Goal: Information Seeking & Learning: Learn about a topic

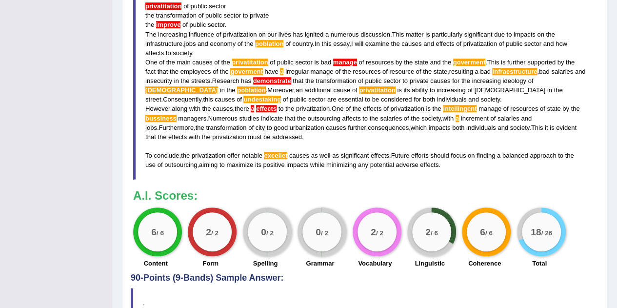
scroll to position [190, 0]
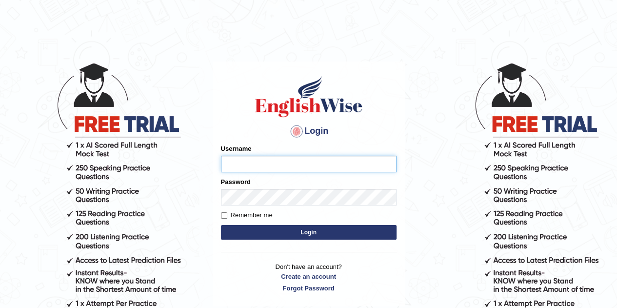
type input "eduardo_pte"
click at [265, 226] on button "Login" at bounding box center [309, 232] width 176 height 15
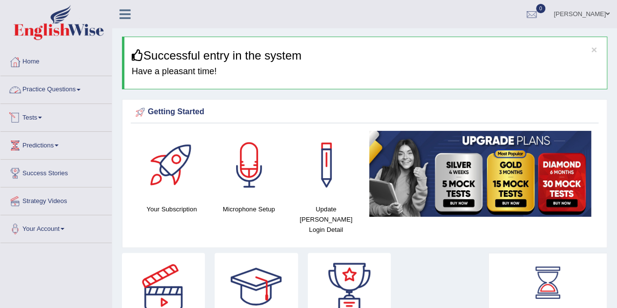
click at [62, 92] on link "Practice Questions" at bounding box center [55, 88] width 111 height 24
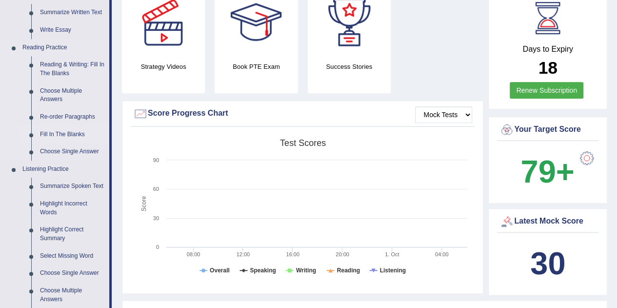
scroll to position [236, 0]
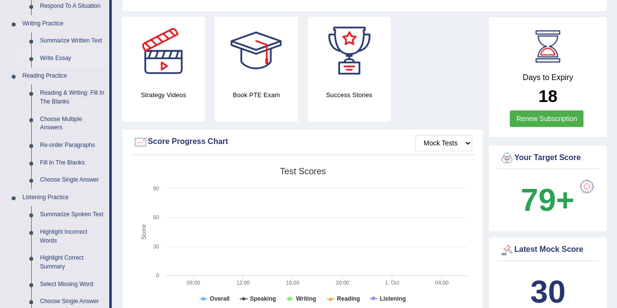
click at [52, 54] on link "Write Essay" at bounding box center [73, 59] width 74 height 18
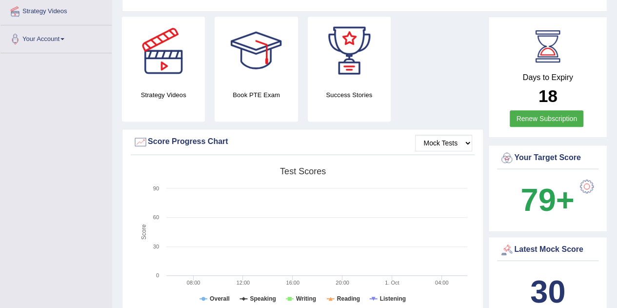
scroll to position [256, 0]
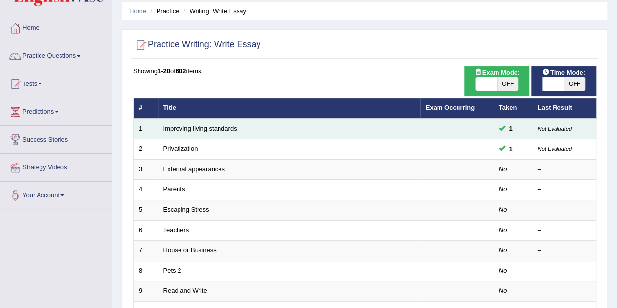
scroll to position [49, 0]
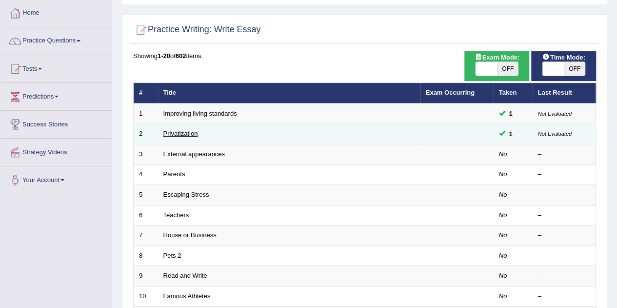
click at [170, 130] on link "Privatization" at bounding box center [180, 133] width 35 height 7
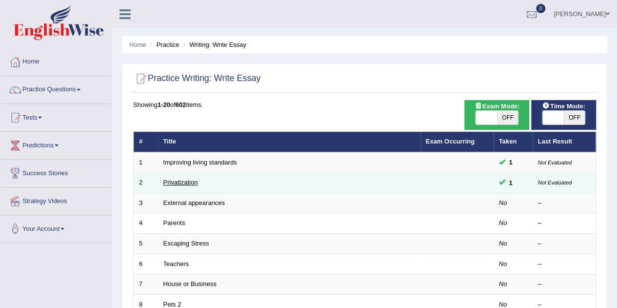
click at [180, 183] on link "Privatization" at bounding box center [180, 182] width 35 height 7
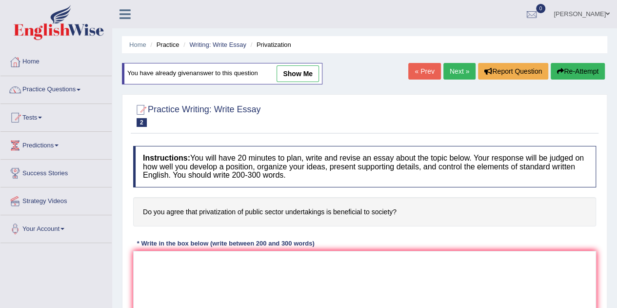
click at [310, 70] on link "show me" at bounding box center [298, 73] width 42 height 17
type textarea "privatitation of public sector the transformation of public sector to private t…"
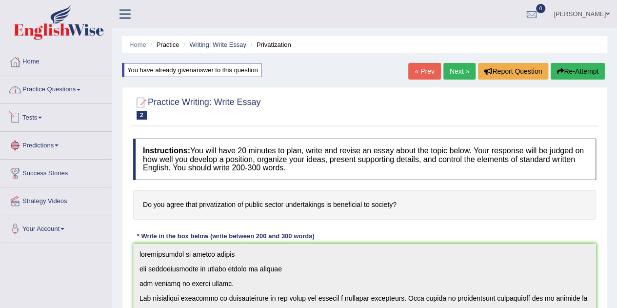
click at [70, 88] on link "Practice Questions" at bounding box center [55, 88] width 111 height 24
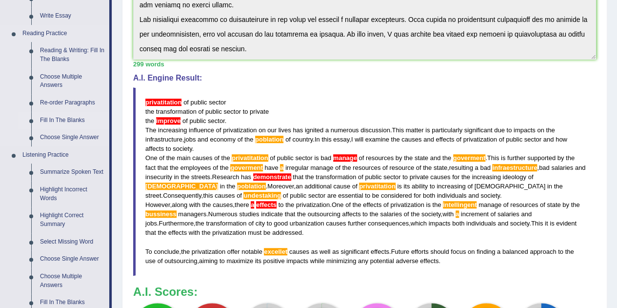
scroll to position [342, 0]
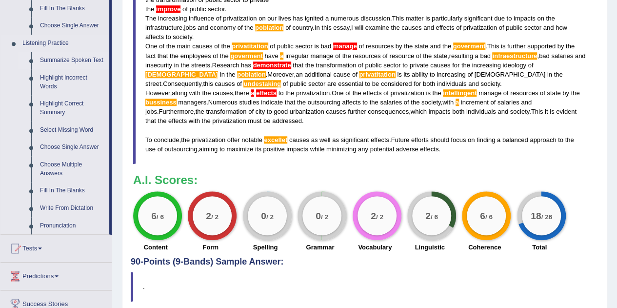
click at [73, 61] on link "Summarize Spoken Text" at bounding box center [73, 61] width 74 height 18
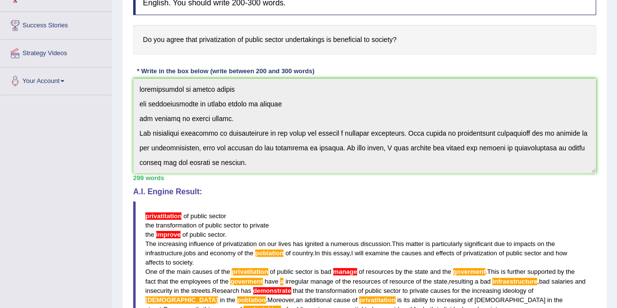
scroll to position [273, 0]
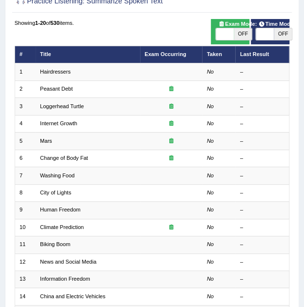
scroll to position [98, 0]
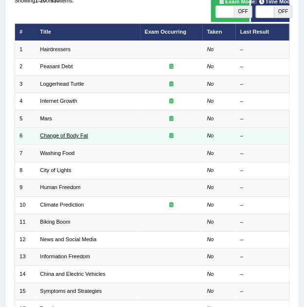
click at [58, 136] on link "Change of Body Fat" at bounding box center [64, 136] width 48 height 6
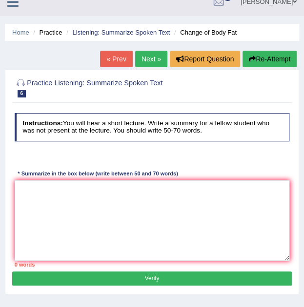
scroll to position [49, 0]
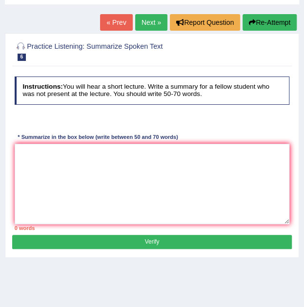
click at [34, 120] on div at bounding box center [151, 122] width 283 height 19
click at [35, 120] on div at bounding box center [151, 122] width 283 height 19
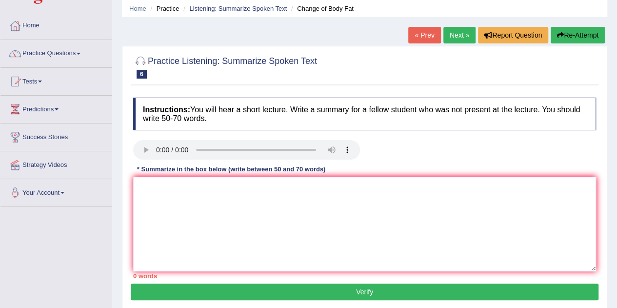
scroll to position [98, 0]
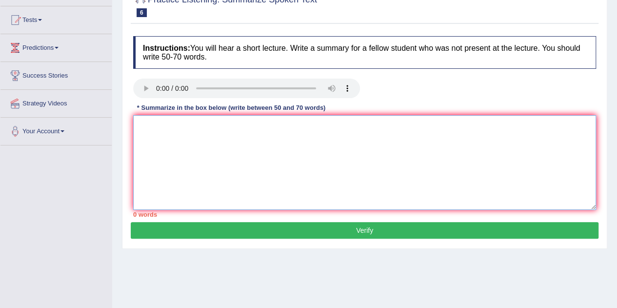
click at [166, 129] on textarea at bounding box center [364, 162] width 463 height 95
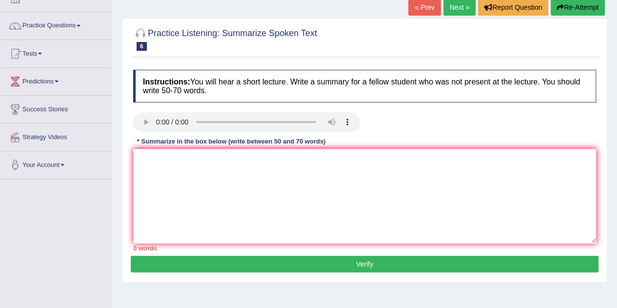
scroll to position [49, 0]
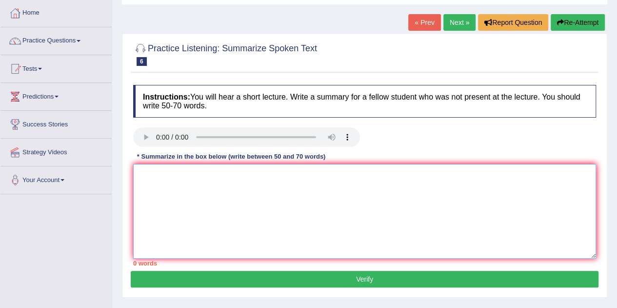
click at [303, 166] on textarea at bounding box center [364, 211] width 463 height 95
paste textarea "The speaker provided a comprehensive overview of [main topic], highlighting sev…"
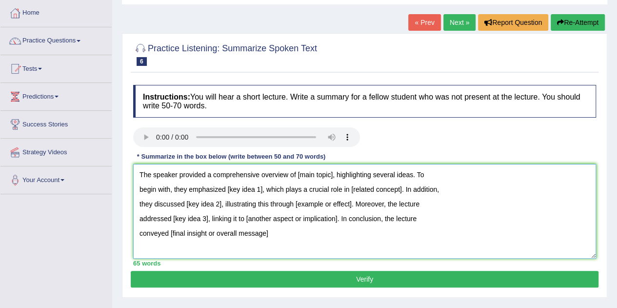
click at [303, 174] on textarea "The speaker provided a comprehensive overview of [main topic], highlighting sev…" at bounding box center [364, 211] width 463 height 95
click at [261, 191] on textarea "The speaker provided a comprehensive overview of losing fat on the peple, highl…" at bounding box center [364, 211] width 463 height 95
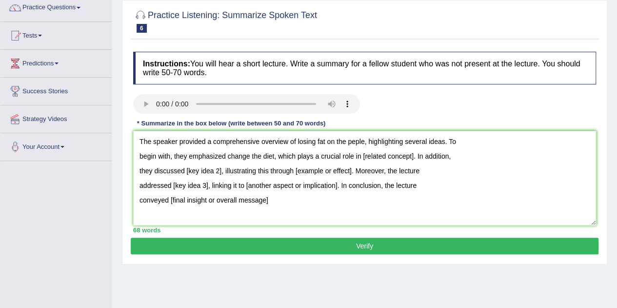
scroll to position [98, 0]
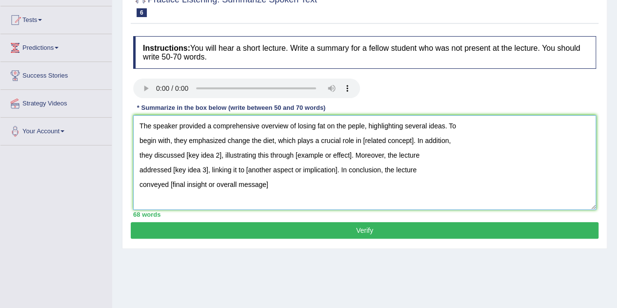
click at [303, 140] on textarea "The speaker provided a comprehensive overview of losing fat on the peple, highl…" at bounding box center [364, 162] width 463 height 95
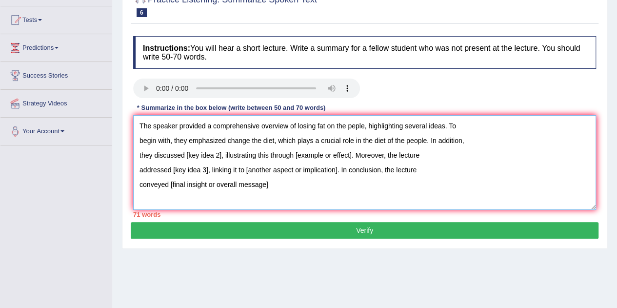
click at [221, 153] on textarea "The speaker provided a comprehensive overview of losing fat on the peple, highl…" at bounding box center [364, 162] width 463 height 95
click at [303, 156] on textarea "The speaker provided a comprehensive overview of losing fat on the peple, highl…" at bounding box center [364, 162] width 463 height 95
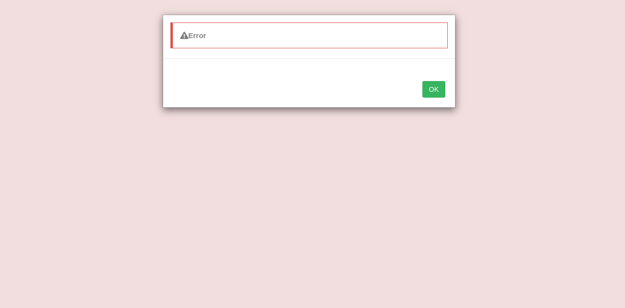
click at [303, 95] on button "OK" at bounding box center [433, 89] width 22 height 17
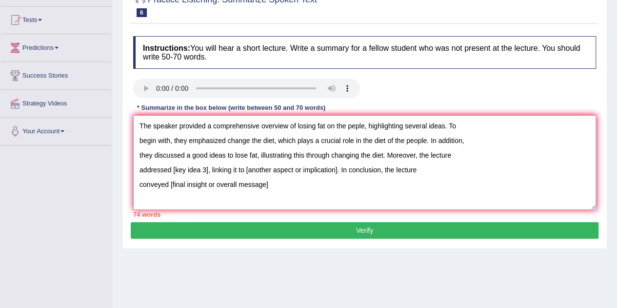
click at [303, 142] on textarea "The speaker provided a comprehensive overview of losing fat on the peple, highl…" at bounding box center [364, 162] width 463 height 95
click at [303, 124] on textarea "The speaker provided a comprehensive overview of losing fat on the peple, highl…" at bounding box center [364, 162] width 463 height 95
click at [303, 141] on textarea "The speaker provided a comprehensive overview of losing fat on the people, high…" at bounding box center [364, 162] width 463 height 95
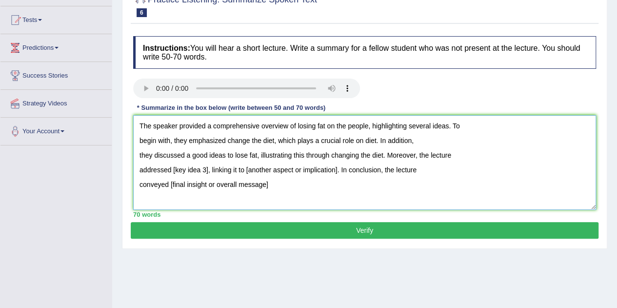
click at [303, 125] on textarea "The speaker provided a comprehensive overview of losing fat on the people, high…" at bounding box center [364, 162] width 463 height 95
click at [207, 168] on textarea "The speaker provided a comprehensive overview of losing fat, highlighting sever…" at bounding box center [364, 162] width 463 height 95
click at [274, 139] on textarea "The speaker provided a comprehensive overview of losing fat, highlighting sever…" at bounding box center [364, 162] width 463 height 95
click at [270, 137] on textarea "The speaker provided a comprehensive overview of losing fat, highlighting sever…" at bounding box center [364, 162] width 463 height 95
click at [272, 141] on textarea "The speaker provided a comprehensive overview of losing fat, highlighting sever…" at bounding box center [364, 162] width 463 height 95
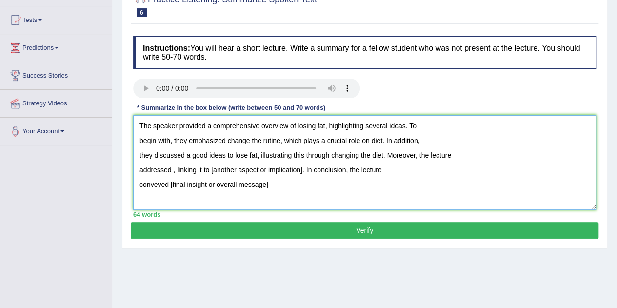
click at [294, 138] on textarea "The speaker provided a comprehensive overview of losing fat, highlighting sever…" at bounding box center [364, 162] width 463 height 95
click at [303, 140] on textarea "The speaker provided a comprehensive overview of losing fat, highlighting sever…" at bounding box center [364, 162] width 463 height 95
click at [303, 141] on textarea "The speaker provided a comprehensive overview of losing fat, highlighting sever…" at bounding box center [364, 162] width 463 height 95
click at [265, 145] on textarea "The speaker provided a comprehensive overview of losing fat, highlighting sever…" at bounding box center [364, 162] width 463 height 95
click at [253, 156] on textarea "The speaker provided a comprehensive overview of losing fat, highlighting sever…" at bounding box center [364, 162] width 463 height 95
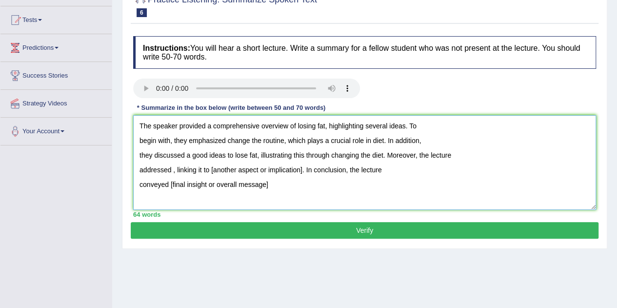
click at [257, 152] on textarea "The speaker provided a comprehensive overview of losing fat, highlighting sever…" at bounding box center [364, 162] width 463 height 95
drag, startPoint x: 257, startPoint y: 153, endPoint x: 224, endPoint y: 160, distance: 33.4
click at [224, 160] on textarea "The speaker provided a comprehensive overview of losing fat, highlighting sever…" at bounding box center [364, 162] width 463 height 95
click at [303, 169] on textarea "The speaker provided a comprehensive overview of losing fat, highlighting sever…" at bounding box center [364, 162] width 463 height 95
drag, startPoint x: 269, startPoint y: 186, endPoint x: 170, endPoint y: 189, distance: 98.6
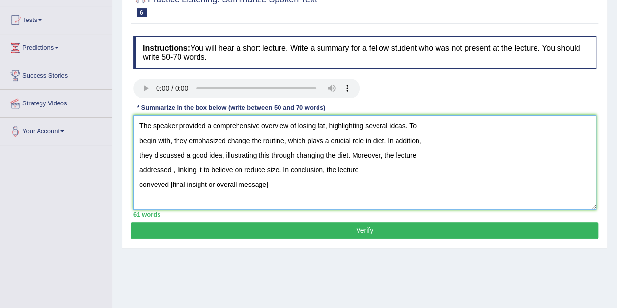
click at [170, 189] on textarea "The speaker provided a comprehensive overview of losing fat, highlighting sever…" at bounding box center [364, 162] width 463 height 95
type textarea "The speaker provided a comprehensive overview of losing fat, highlighting sever…"
click at [303, 231] on button "Verify" at bounding box center [365, 230] width 468 height 17
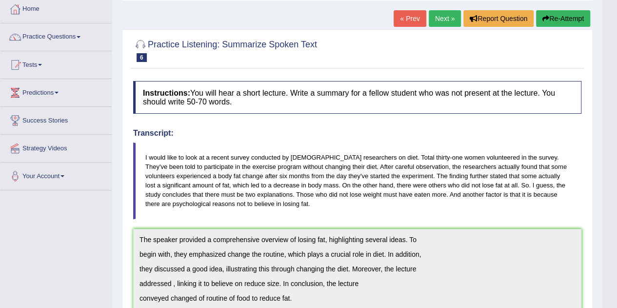
scroll to position [0, 0]
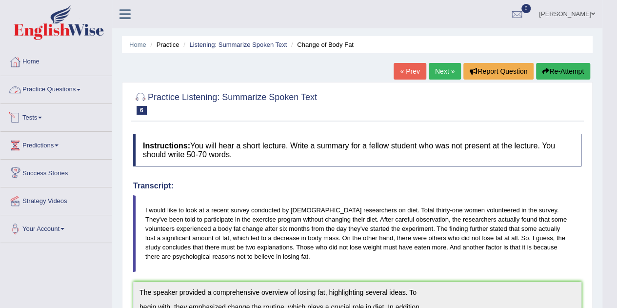
click at [47, 94] on link "Practice Questions" at bounding box center [55, 88] width 111 height 24
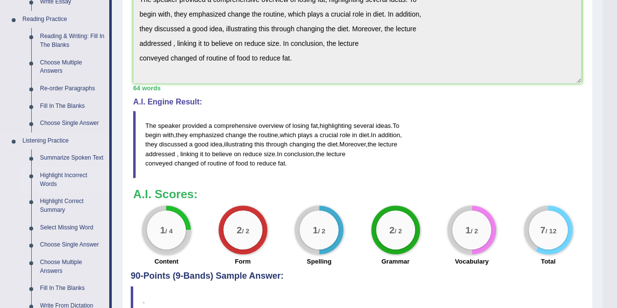
scroll to position [342, 0]
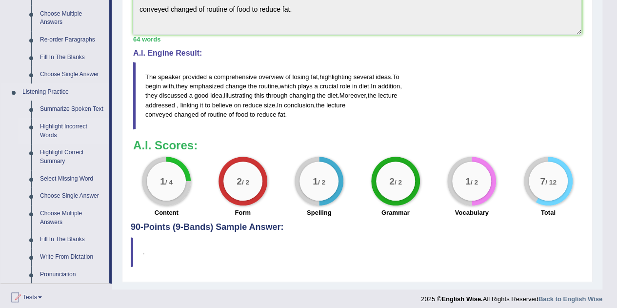
click at [79, 127] on link "Highlight Incorrect Words" at bounding box center [73, 131] width 74 height 26
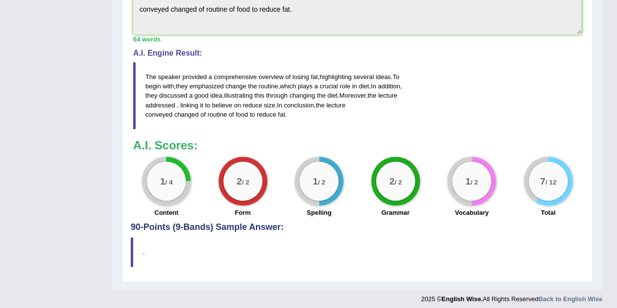
scroll to position [133, 0]
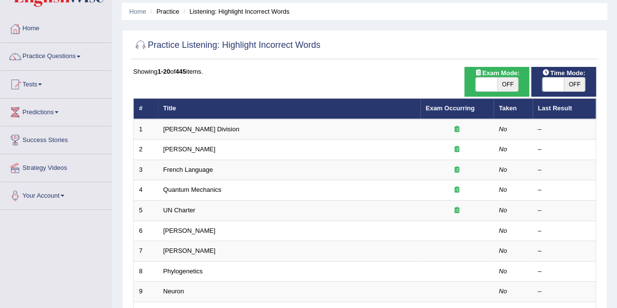
scroll to position [49, 0]
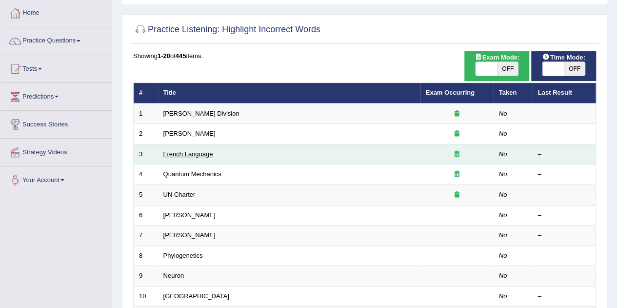
click at [181, 156] on link "French Language" at bounding box center [188, 153] width 50 height 7
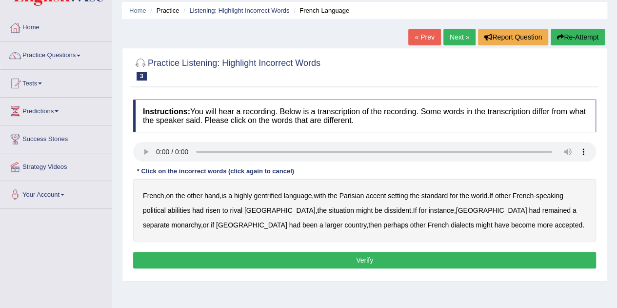
scroll to position [49, 0]
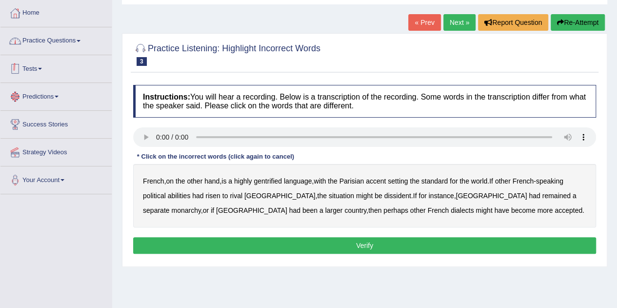
click at [60, 36] on link "Practice Questions" at bounding box center [55, 39] width 111 height 24
click at [272, 179] on b "gentrified" at bounding box center [268, 181] width 28 height 8
click at [192, 197] on b "had" at bounding box center [197, 196] width 11 height 8
click at [188, 197] on b "abilities" at bounding box center [179, 196] width 23 height 8
drag, startPoint x: 198, startPoint y: 196, endPoint x: 203, endPoint y: 195, distance: 5.0
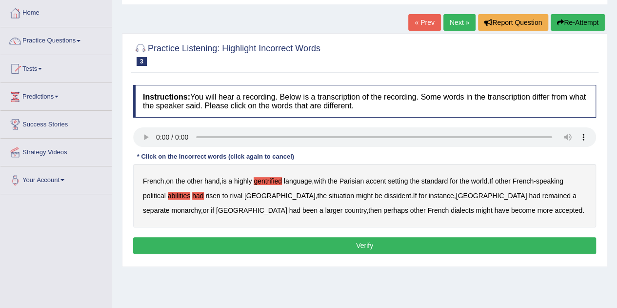
click at [198, 196] on b "had" at bounding box center [197, 196] width 11 height 8
click at [384, 195] on b "dissident" at bounding box center [397, 196] width 27 height 8
click at [201, 206] on b "monarchy" at bounding box center [185, 210] width 29 height 8
click at [386, 243] on button "Verify" at bounding box center [364, 245] width 463 height 17
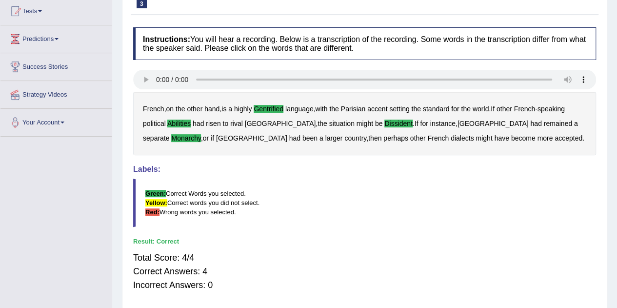
scroll to position [9, 0]
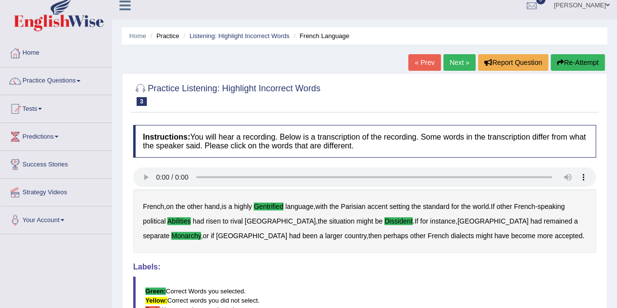
click at [451, 65] on link "Next »" at bounding box center [460, 62] width 32 height 17
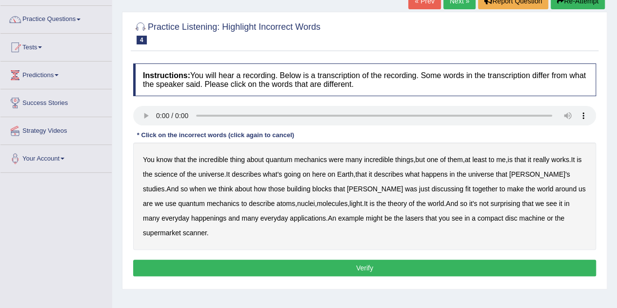
scroll to position [49, 0]
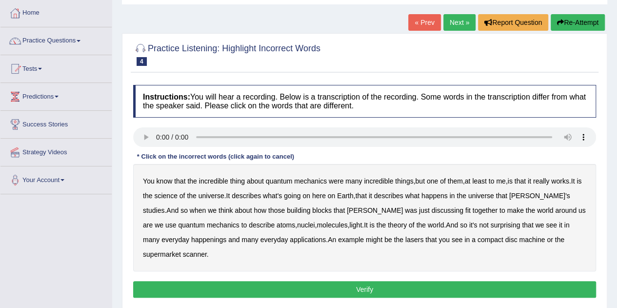
click at [577, 185] on b "is" at bounding box center [579, 181] width 5 height 8
click at [152, 197] on b "the" at bounding box center [147, 196] width 9 height 8
click at [432, 210] on b "discussing" at bounding box center [448, 210] width 32 height 8
click at [191, 239] on b "happenings" at bounding box center [208, 240] width 35 height 8
click at [519, 241] on b "machine" at bounding box center [532, 240] width 26 height 8
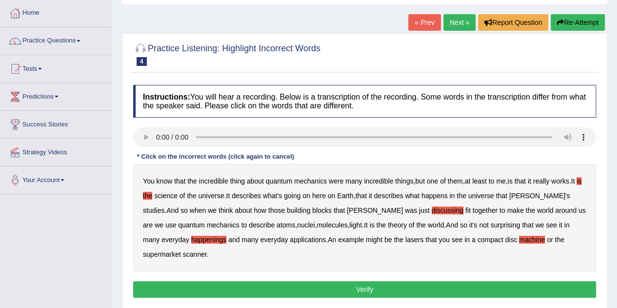
click at [463, 281] on button "Verify" at bounding box center [364, 289] width 463 height 17
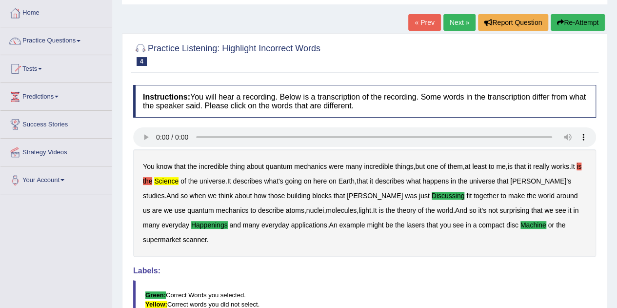
click at [452, 23] on link "Next »" at bounding box center [460, 22] width 32 height 17
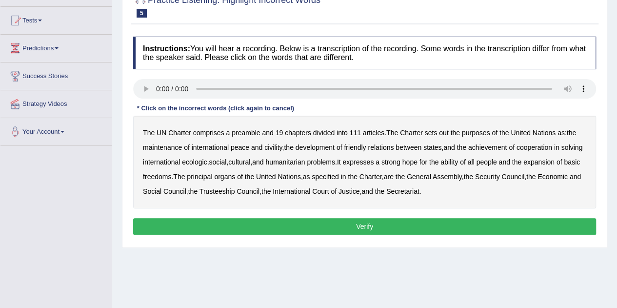
scroll to position [98, 0]
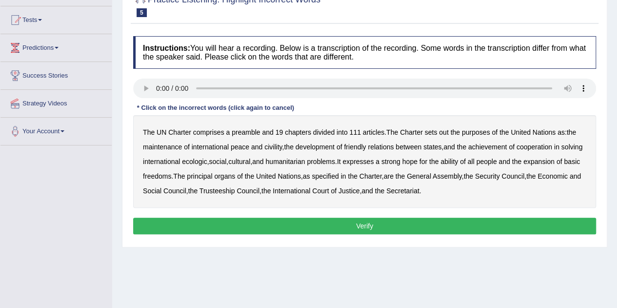
click at [445, 133] on b "out" at bounding box center [443, 132] width 9 height 8
click at [277, 146] on b "civility" at bounding box center [273, 147] width 18 height 8
click at [207, 162] on b "ecologic" at bounding box center [194, 162] width 25 height 8
click at [458, 161] on b "ability" at bounding box center [450, 162] width 18 height 8
click at [465, 228] on button "Verify" at bounding box center [364, 226] width 463 height 17
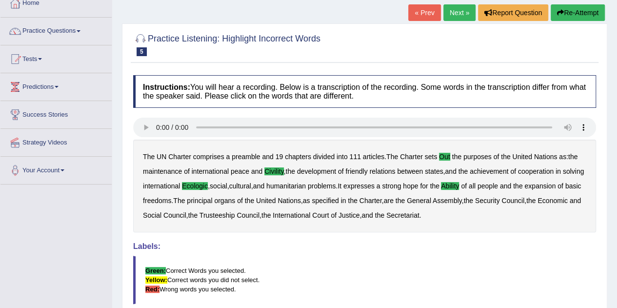
scroll to position [0, 0]
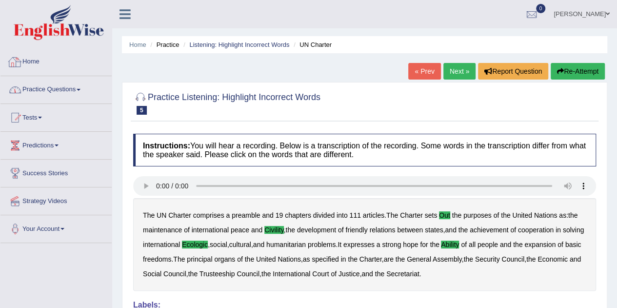
click at [40, 86] on link "Practice Questions" at bounding box center [55, 88] width 111 height 24
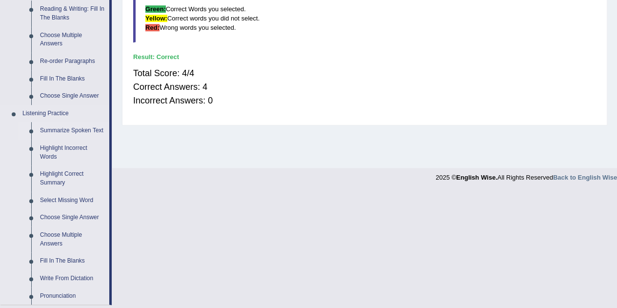
scroll to position [342, 0]
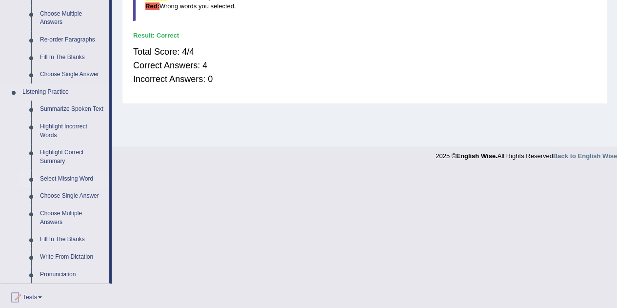
click at [57, 179] on link "Select Missing Word" at bounding box center [73, 179] width 74 height 18
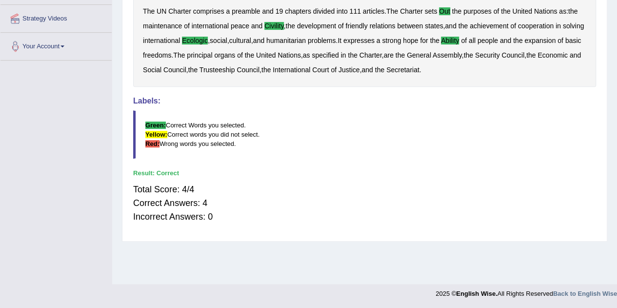
scroll to position [123, 0]
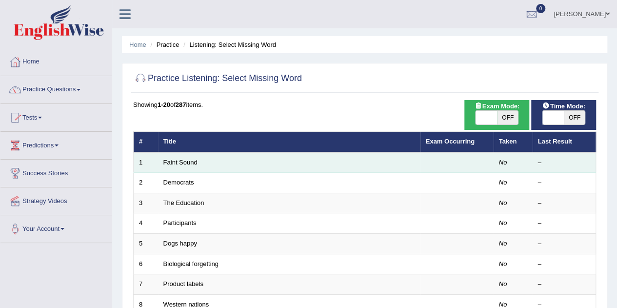
click at [165, 165] on td "Faint Sound" at bounding box center [289, 162] width 263 height 20
click at [185, 160] on link "Faint Sound" at bounding box center [180, 162] width 34 height 7
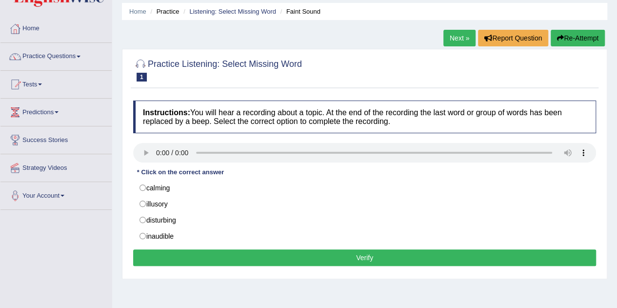
scroll to position [49, 0]
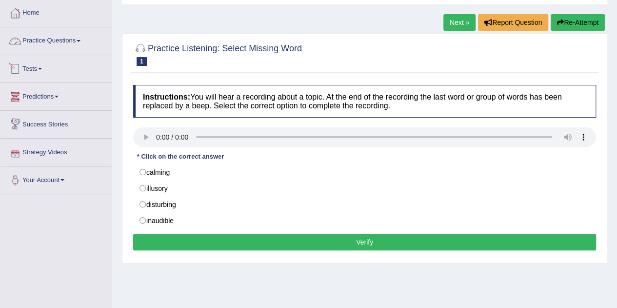
click at [38, 38] on link "Practice Questions" at bounding box center [55, 39] width 111 height 24
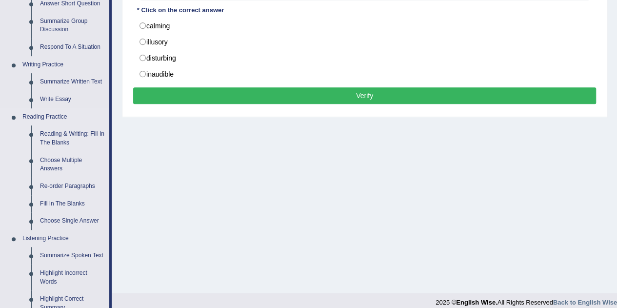
scroll to position [342, 0]
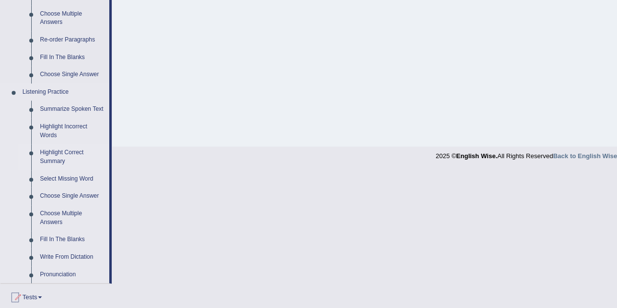
click at [52, 153] on link "Highlight Correct Summary" at bounding box center [73, 157] width 74 height 26
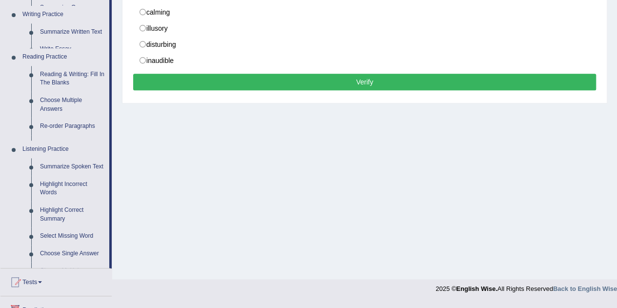
scroll to position [204, 0]
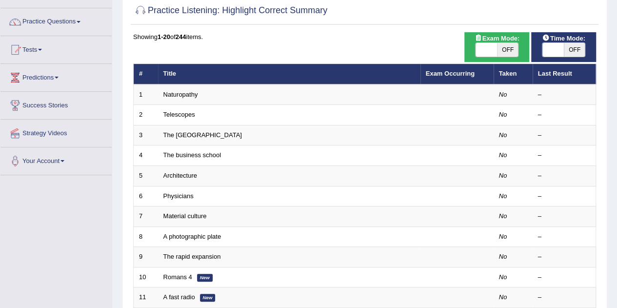
scroll to position [146, 0]
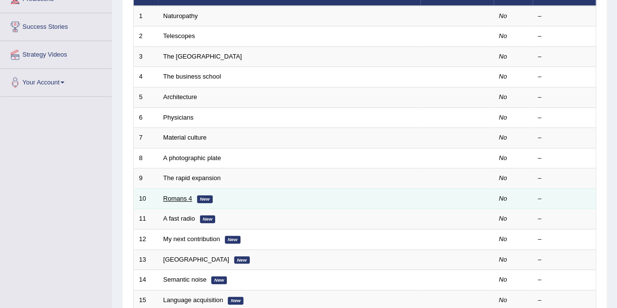
click at [176, 195] on link "Romans 4" at bounding box center [177, 198] width 29 height 7
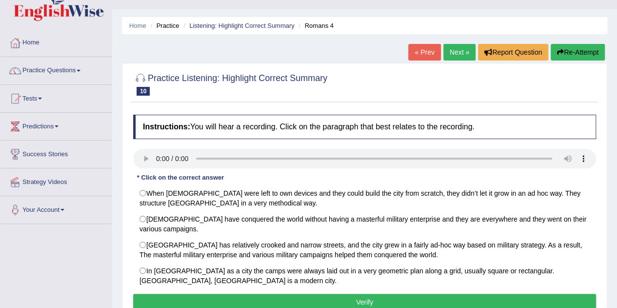
scroll to position [49, 0]
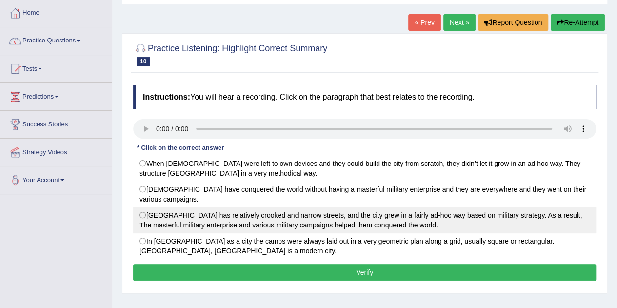
click at [244, 211] on label "Rome City has relatively crooked and narrow streets, and the city grew in a fai…" at bounding box center [364, 220] width 463 height 26
radio input "true"
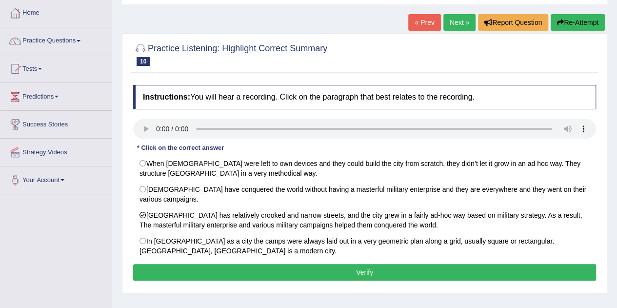
click at [272, 267] on button "Verify" at bounding box center [364, 272] width 463 height 17
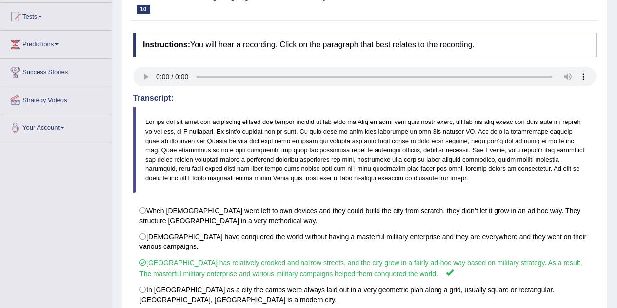
scroll to position [0, 0]
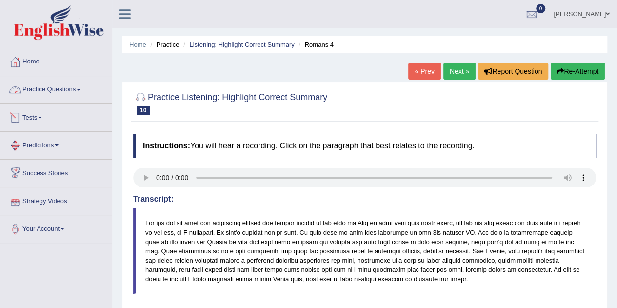
click at [24, 84] on link "Practice Questions" at bounding box center [55, 88] width 111 height 24
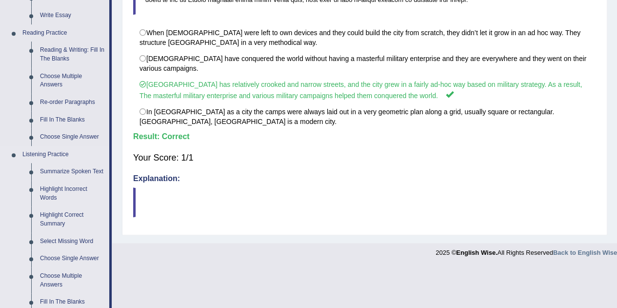
scroll to position [293, 0]
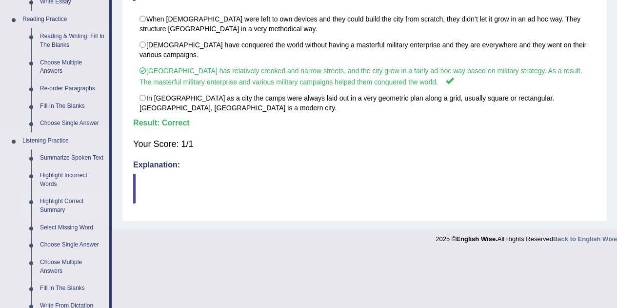
click at [58, 206] on link "Highlight Correct Summary" at bounding box center [73, 206] width 74 height 26
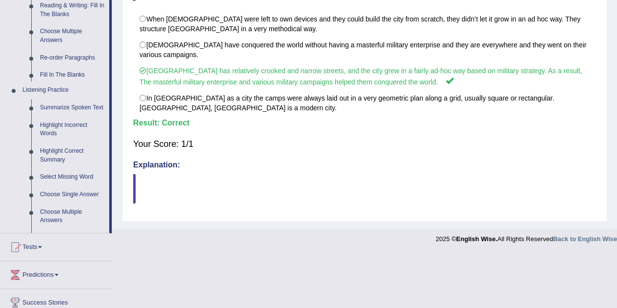
scroll to position [236, 0]
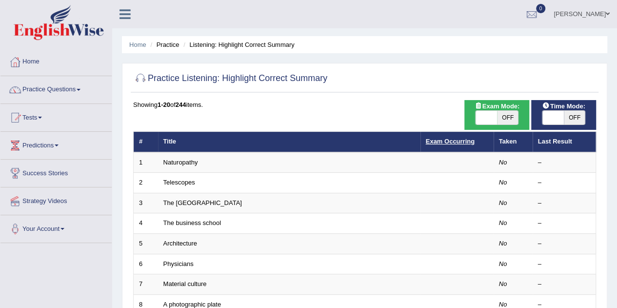
click at [434, 141] on link "Exam Occurring" at bounding box center [450, 141] width 49 height 7
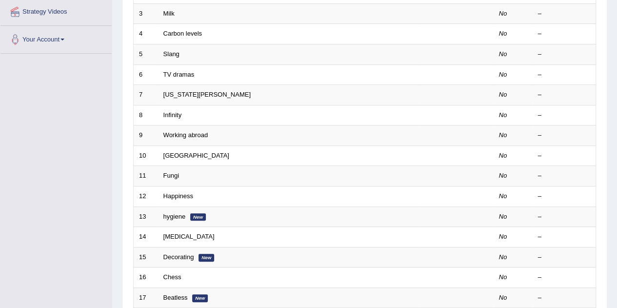
scroll to position [333, 0]
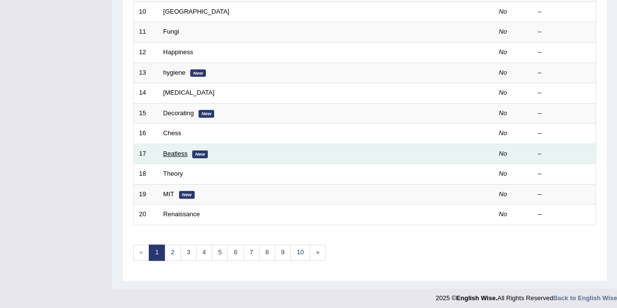
click at [171, 152] on link "Beatless" at bounding box center [175, 153] width 24 height 7
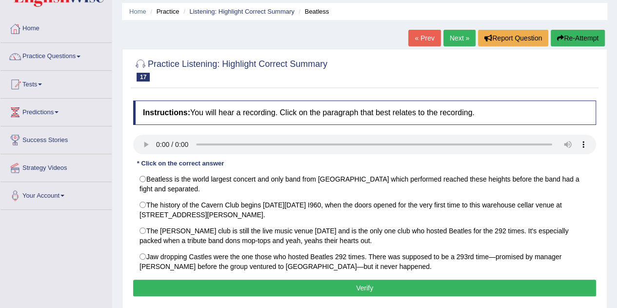
scroll to position [49, 0]
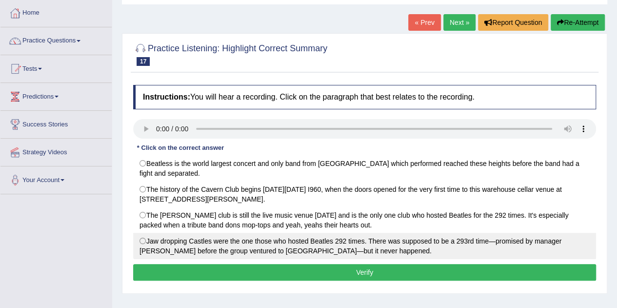
click at [303, 240] on label "Jaw dropping Castles were the one those who hosted Beatles 292 times. There was…" at bounding box center [364, 246] width 463 height 26
radio input "true"
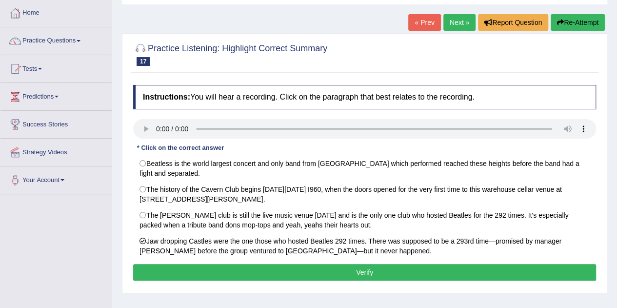
click at [295, 264] on button "Verify" at bounding box center [364, 272] width 463 height 17
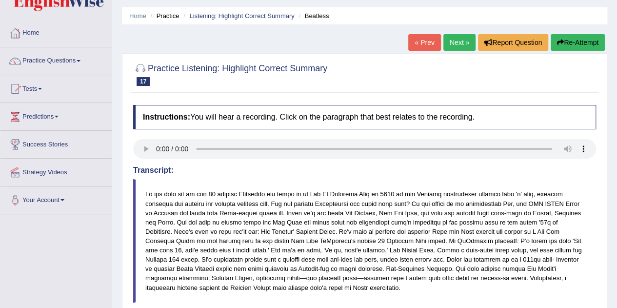
scroll to position [28, 0]
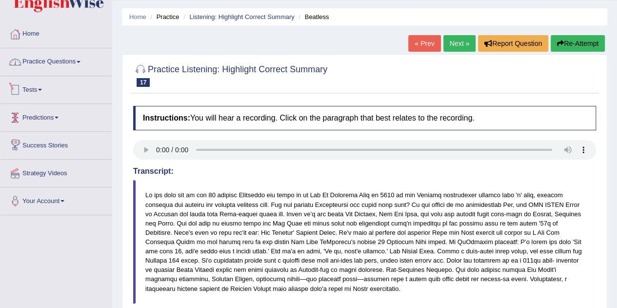
click at [30, 60] on link "Practice Questions" at bounding box center [55, 60] width 111 height 24
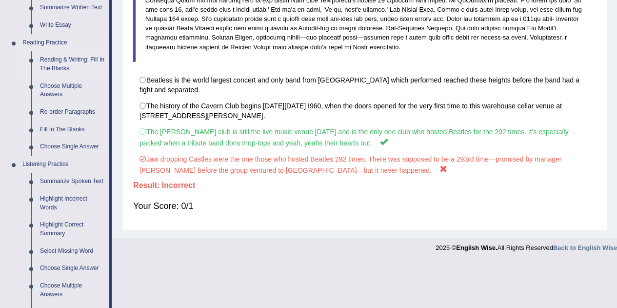
scroll to position [272, 0]
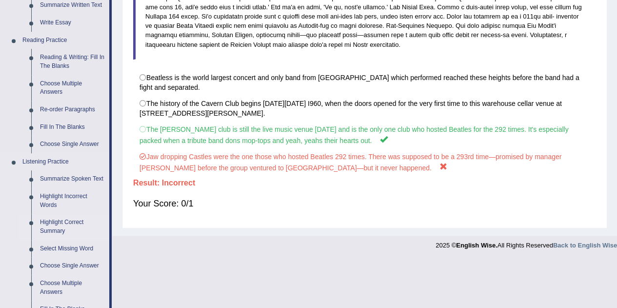
click at [61, 222] on link "Highlight Correct Summary" at bounding box center [73, 227] width 74 height 26
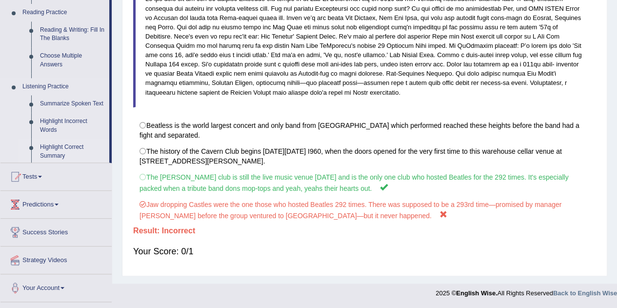
scroll to position [223, 0]
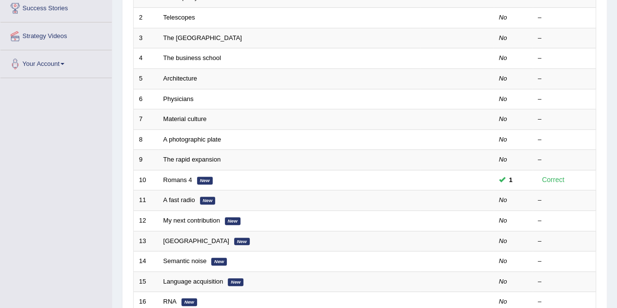
scroll to position [293, 0]
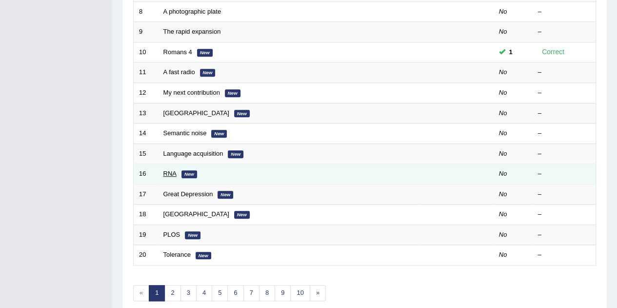
click at [167, 170] on link "RNA" at bounding box center [169, 173] width 13 height 7
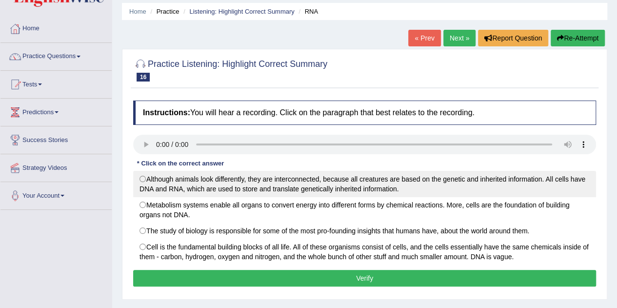
scroll to position [49, 0]
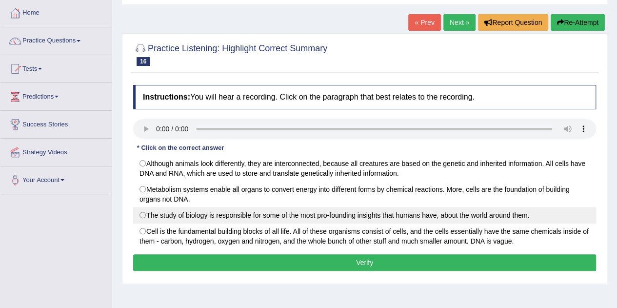
click at [142, 213] on label "The study of biology is responsible for some of the most pro-founding insights …" at bounding box center [364, 215] width 463 height 17
radio input "true"
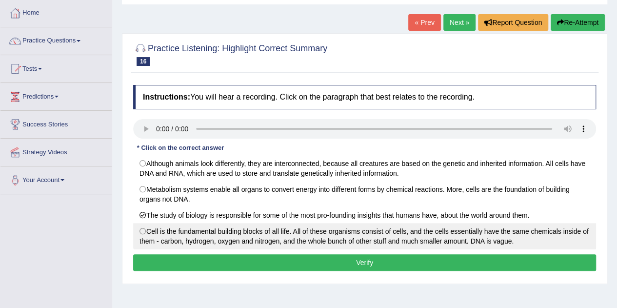
click at [191, 233] on label "Cell is the fundamental building blocks of all life. All of these organisms con…" at bounding box center [364, 236] width 463 height 26
radio input "true"
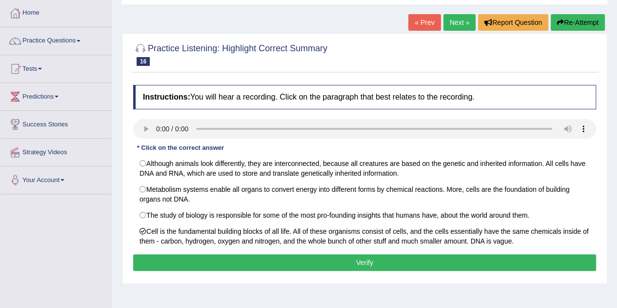
click at [194, 263] on button "Verify" at bounding box center [364, 262] width 463 height 17
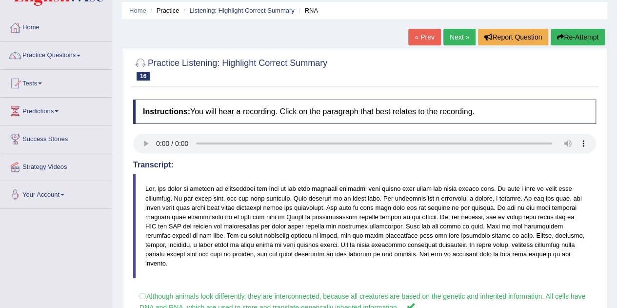
scroll to position [0, 0]
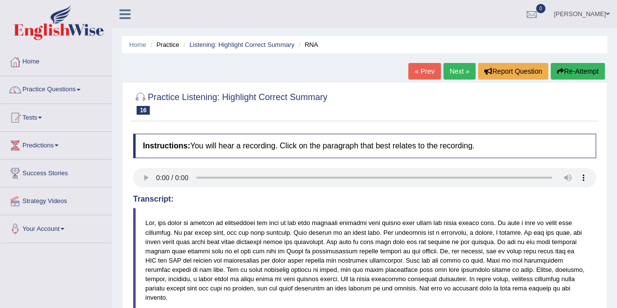
click at [456, 77] on link "Next »" at bounding box center [460, 71] width 32 height 17
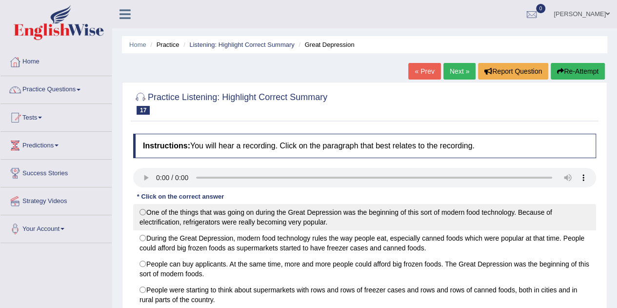
scroll to position [49, 0]
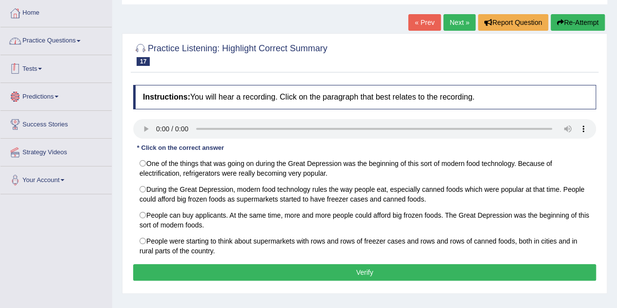
click at [29, 37] on link "Practice Questions" at bounding box center [55, 39] width 111 height 24
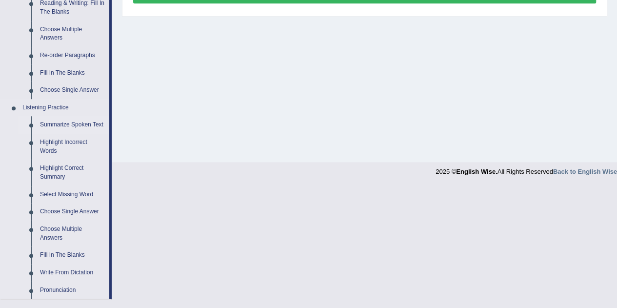
scroll to position [342, 0]
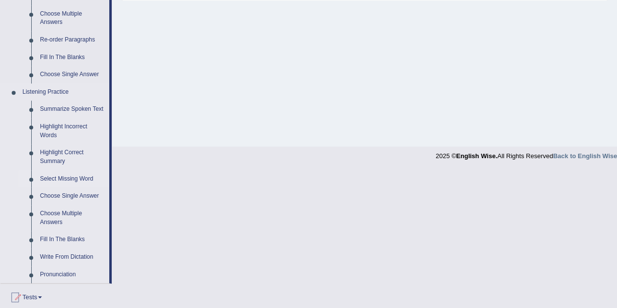
click at [66, 178] on link "Select Missing Word" at bounding box center [73, 179] width 74 height 18
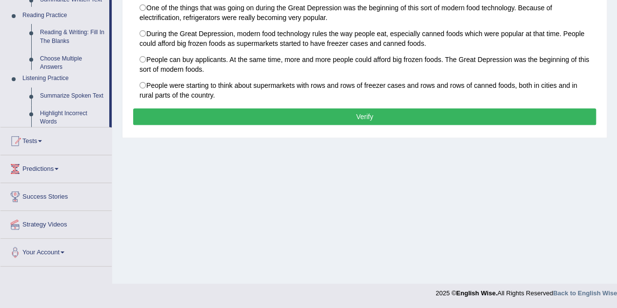
scroll to position [204, 0]
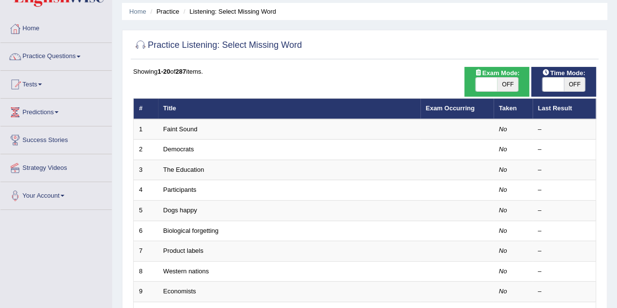
scroll to position [49, 0]
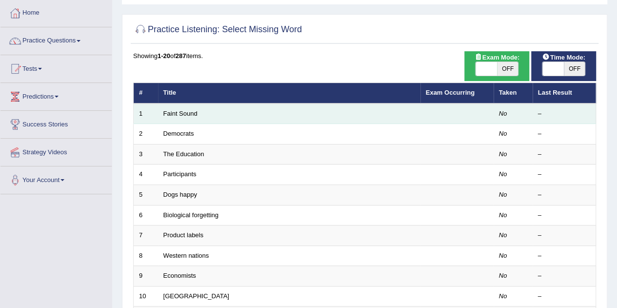
click at [175, 117] on td "Faint Sound" at bounding box center [289, 113] width 263 height 20
click at [175, 115] on link "Faint Sound" at bounding box center [180, 113] width 34 height 7
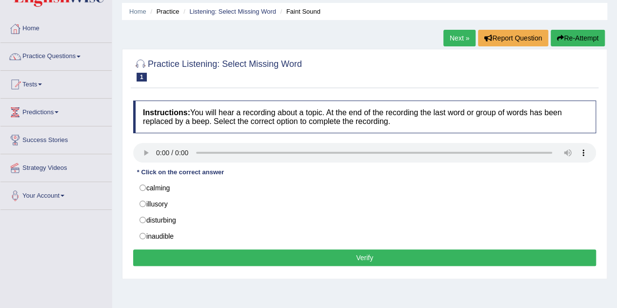
scroll to position [49, 0]
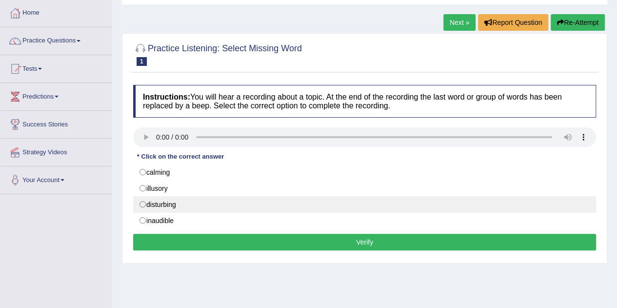
click at [169, 200] on label "disturbing" at bounding box center [364, 204] width 463 height 17
radio input "true"
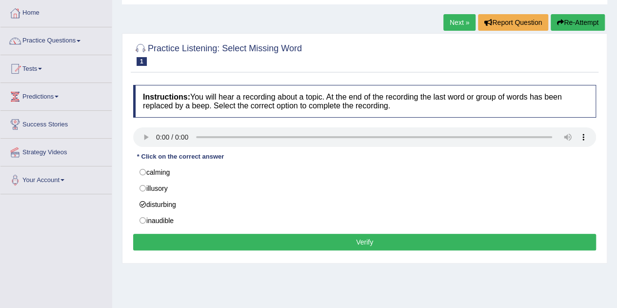
click at [365, 244] on button "Verify" at bounding box center [364, 242] width 463 height 17
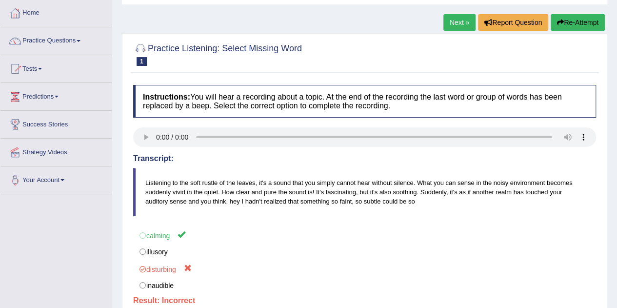
click at [453, 22] on link "Next »" at bounding box center [460, 22] width 32 height 17
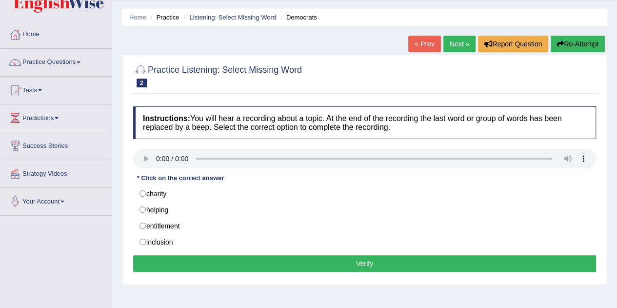
scroll to position [49, 0]
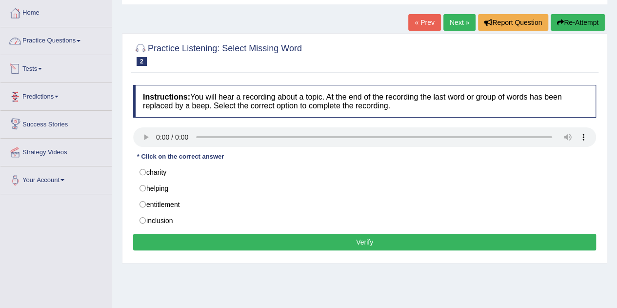
click at [70, 43] on link "Practice Questions" at bounding box center [55, 39] width 111 height 24
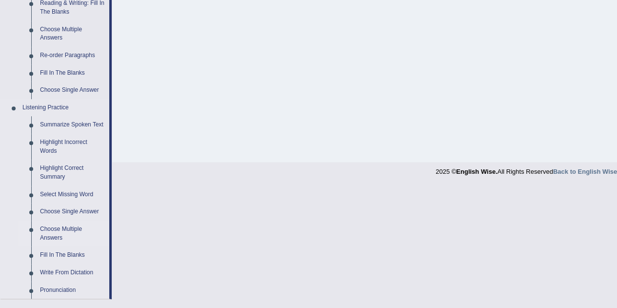
scroll to position [342, 0]
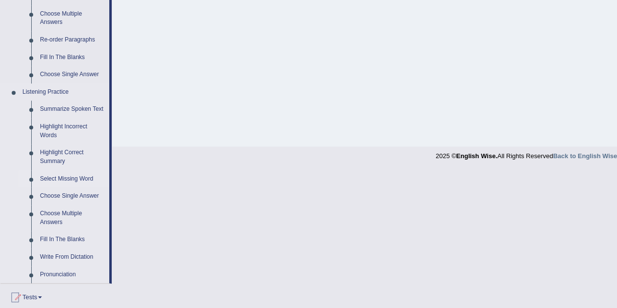
click at [82, 182] on link "Select Missing Word" at bounding box center [73, 179] width 74 height 18
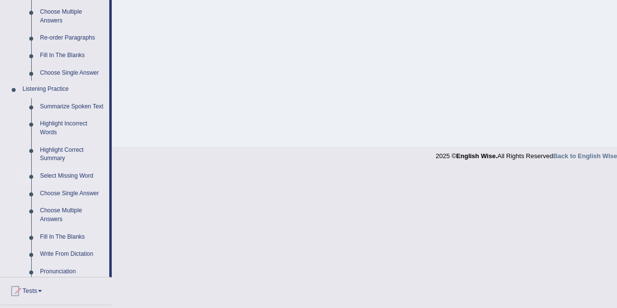
scroll to position [204, 0]
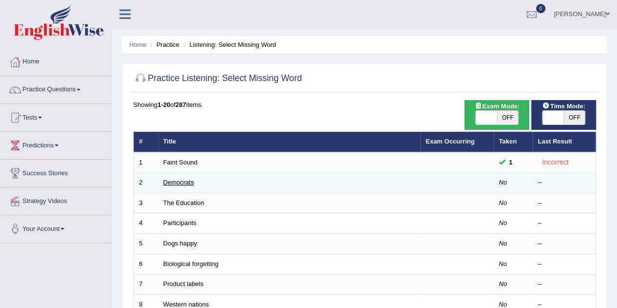
click at [177, 181] on link "Democrats" at bounding box center [178, 182] width 31 height 7
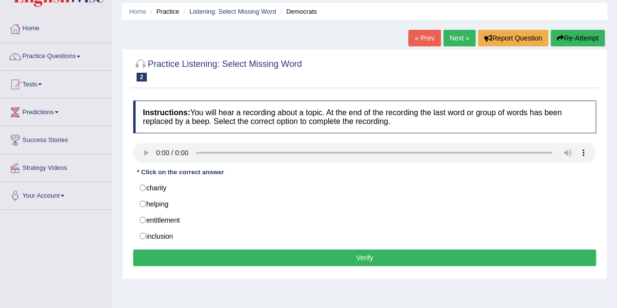
scroll to position [49, 0]
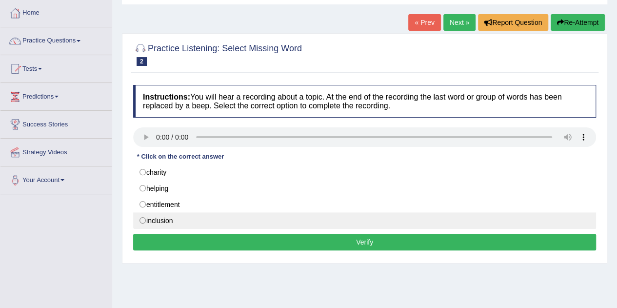
click at [171, 219] on label "inclusion" at bounding box center [364, 220] width 463 height 17
radio input "true"
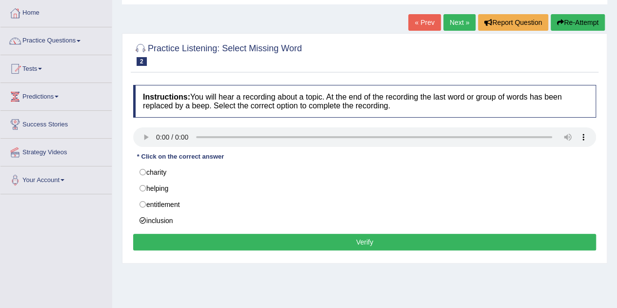
click at [207, 240] on button "Verify" at bounding box center [364, 242] width 463 height 17
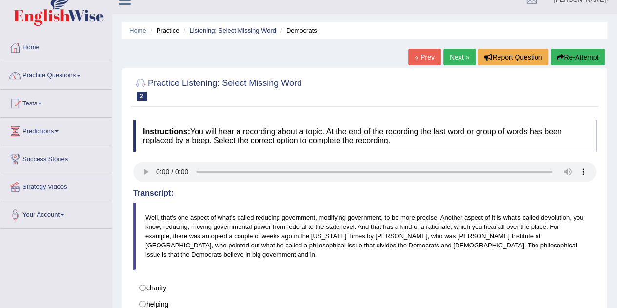
scroll to position [0, 0]
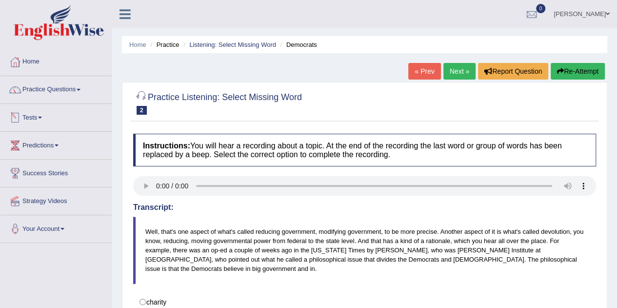
click at [452, 70] on link "Next »" at bounding box center [460, 71] width 32 height 17
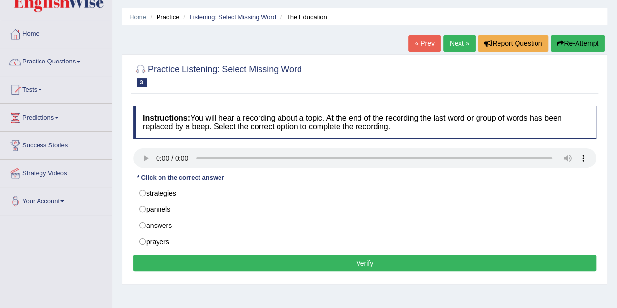
scroll to position [49, 0]
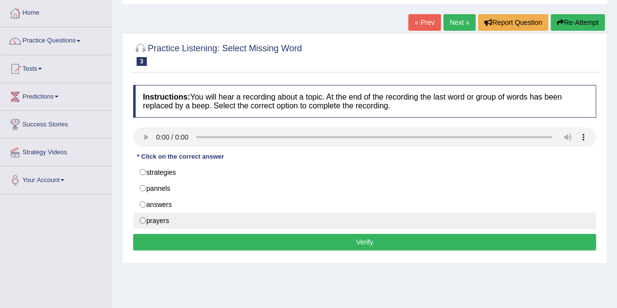
click at [158, 214] on label "prayers" at bounding box center [364, 220] width 463 height 17
radio input "true"
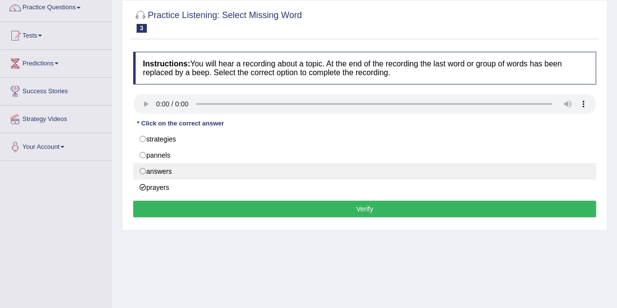
scroll to position [98, 0]
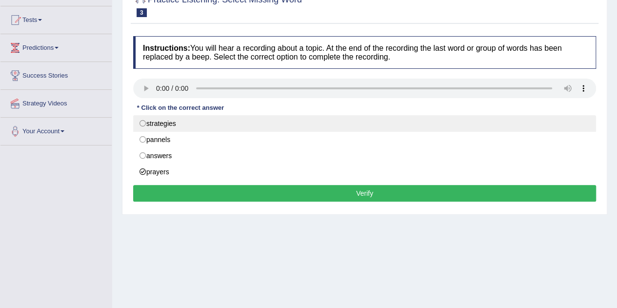
click at [160, 121] on label "strategies" at bounding box center [364, 123] width 463 height 17
radio input "true"
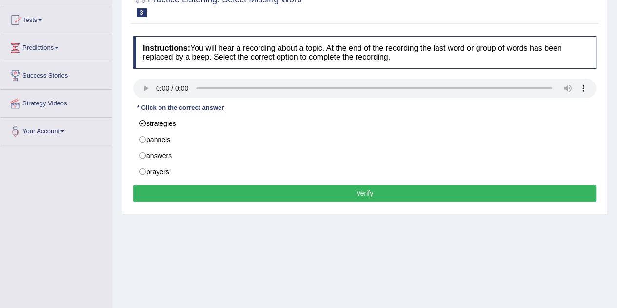
click at [160, 186] on button "Verify" at bounding box center [364, 193] width 463 height 17
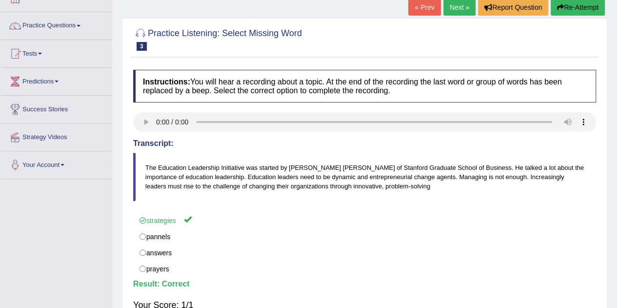
scroll to position [49, 0]
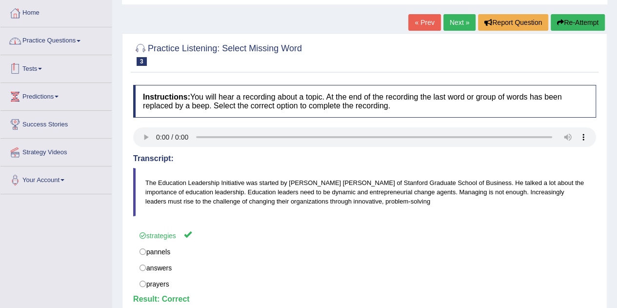
click at [74, 50] on link "Practice Questions" at bounding box center [55, 39] width 111 height 24
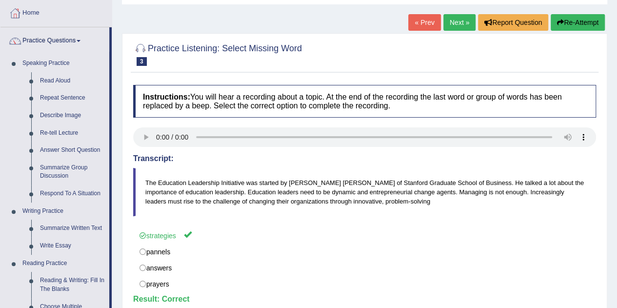
click at [462, 26] on link "Next »" at bounding box center [460, 22] width 32 height 17
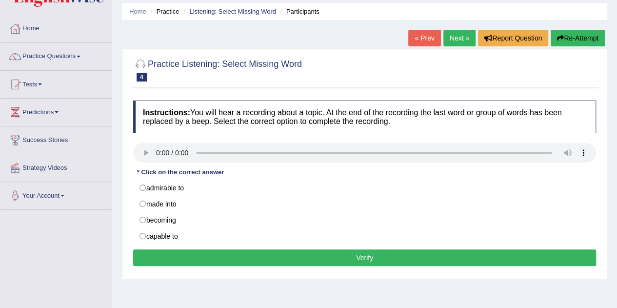
scroll to position [49, 0]
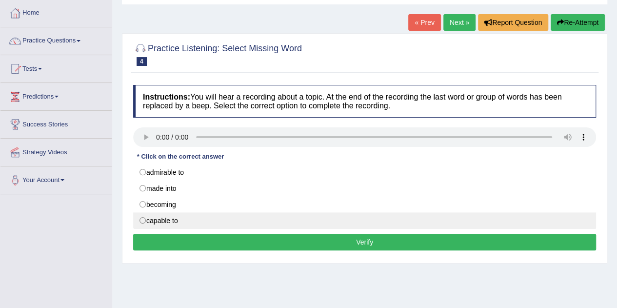
click at [173, 218] on label "capable to" at bounding box center [364, 220] width 463 height 17
radio input "true"
click at [205, 237] on button "Verify" at bounding box center [364, 242] width 463 height 17
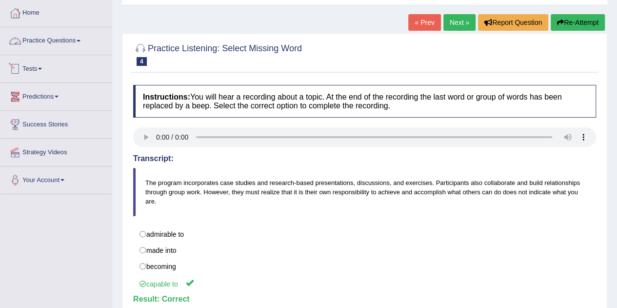
click at [55, 43] on link "Practice Questions" at bounding box center [55, 39] width 111 height 24
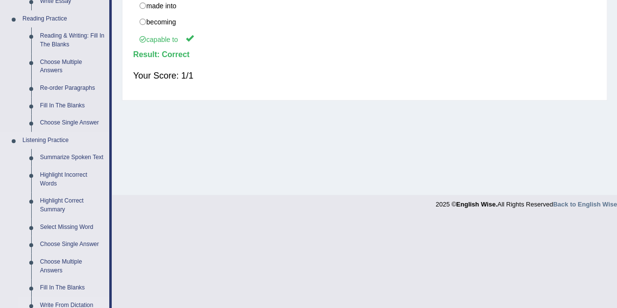
scroll to position [342, 0]
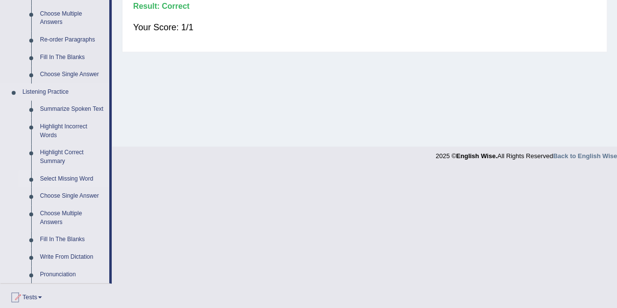
click at [57, 182] on link "Select Missing Word" at bounding box center [73, 179] width 74 height 18
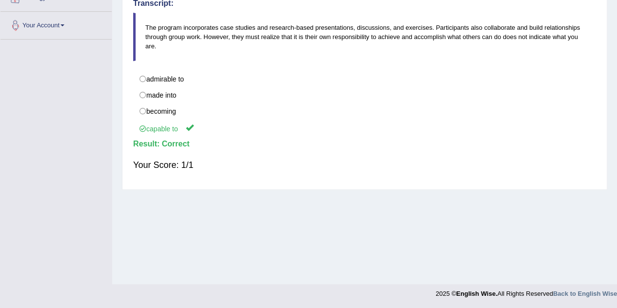
scroll to position [182, 0]
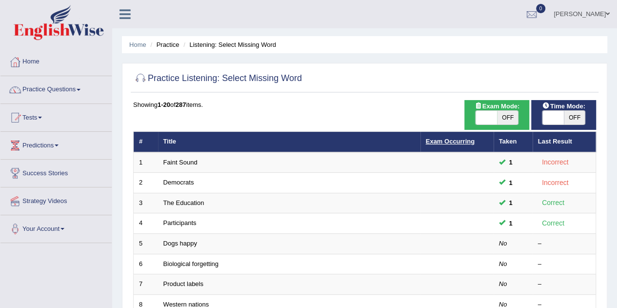
click at [436, 142] on link "Exam Occurring" at bounding box center [450, 141] width 49 height 7
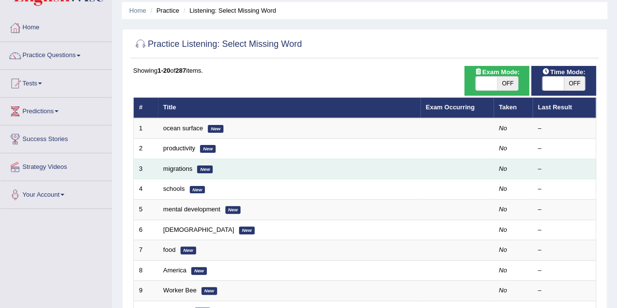
scroll to position [49, 0]
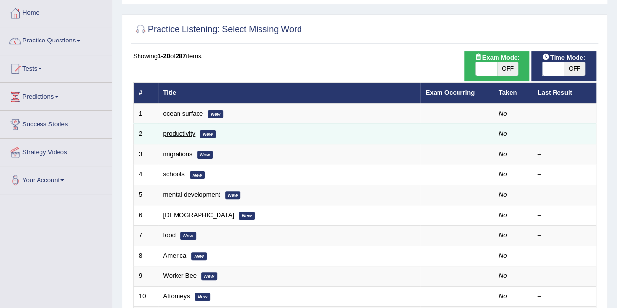
click at [178, 133] on link "productivity" at bounding box center [179, 133] width 32 height 7
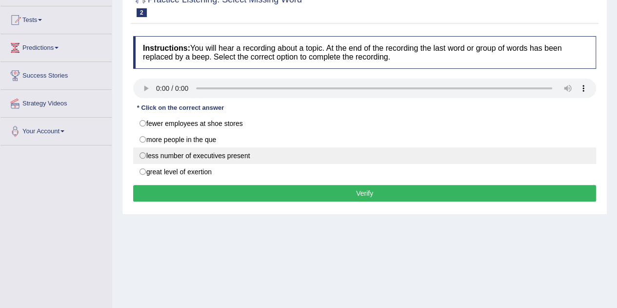
click at [186, 157] on label "less number of executives present" at bounding box center [364, 155] width 463 height 17
radio input "true"
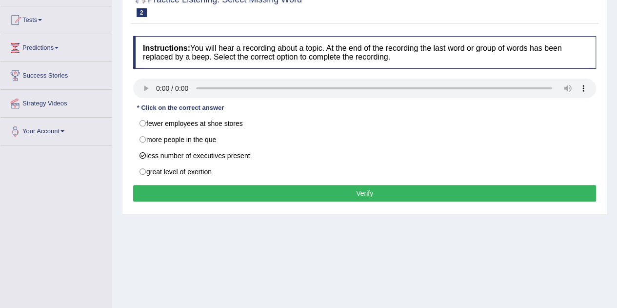
click at [204, 192] on button "Verify" at bounding box center [364, 193] width 463 height 17
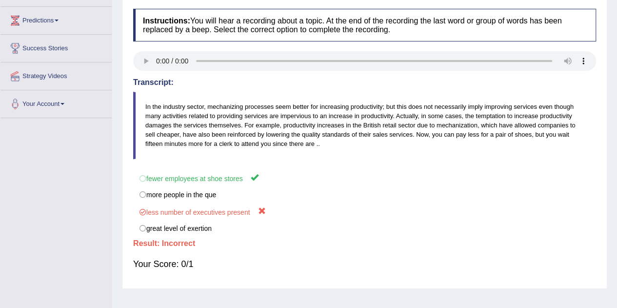
scroll to position [146, 0]
